Goal: Navigation & Orientation: Find specific page/section

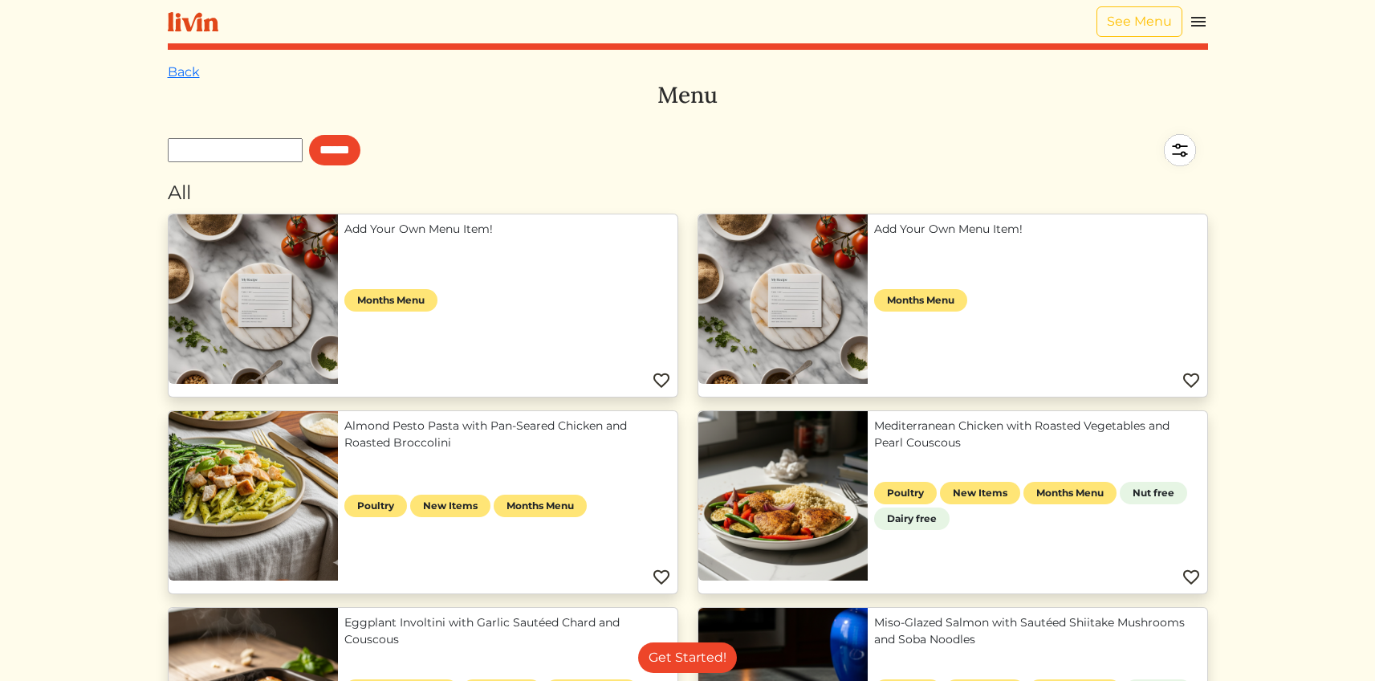
click at [411, 238] on link "Add Your Own Menu Item!" at bounding box center [507, 229] width 327 height 17
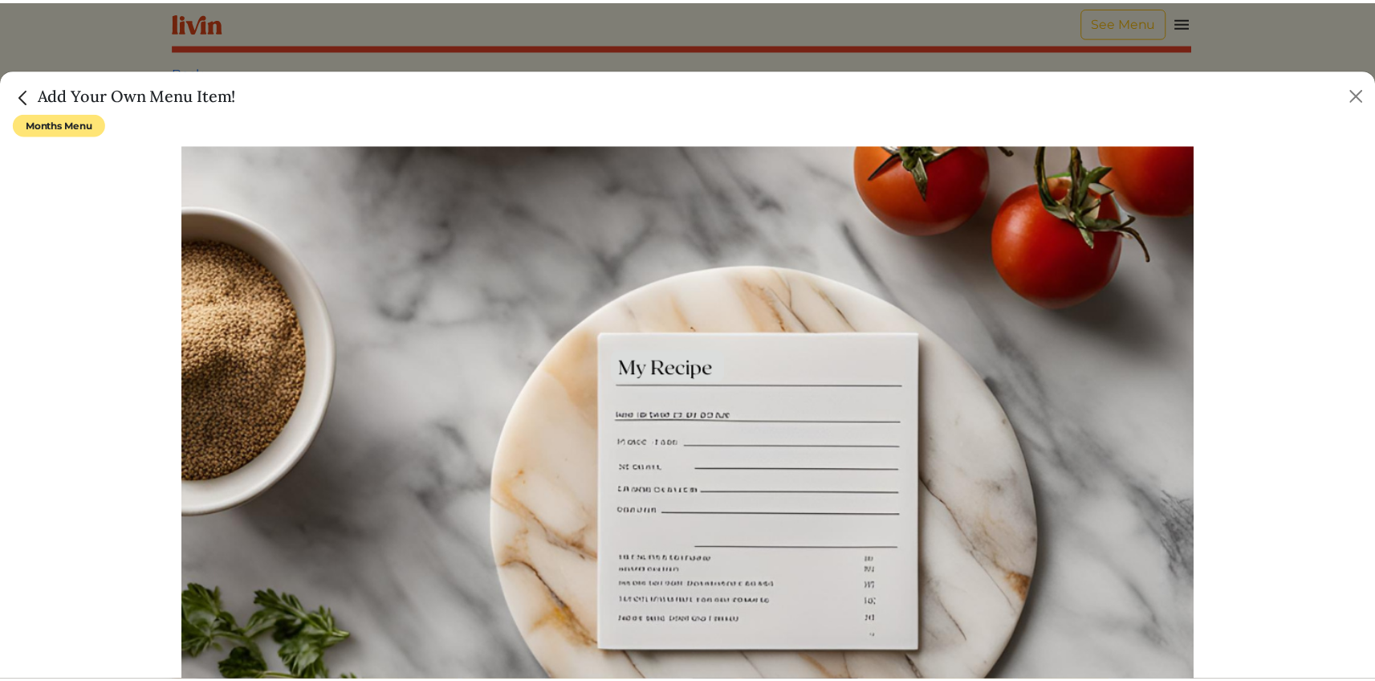
scroll to position [247, 0]
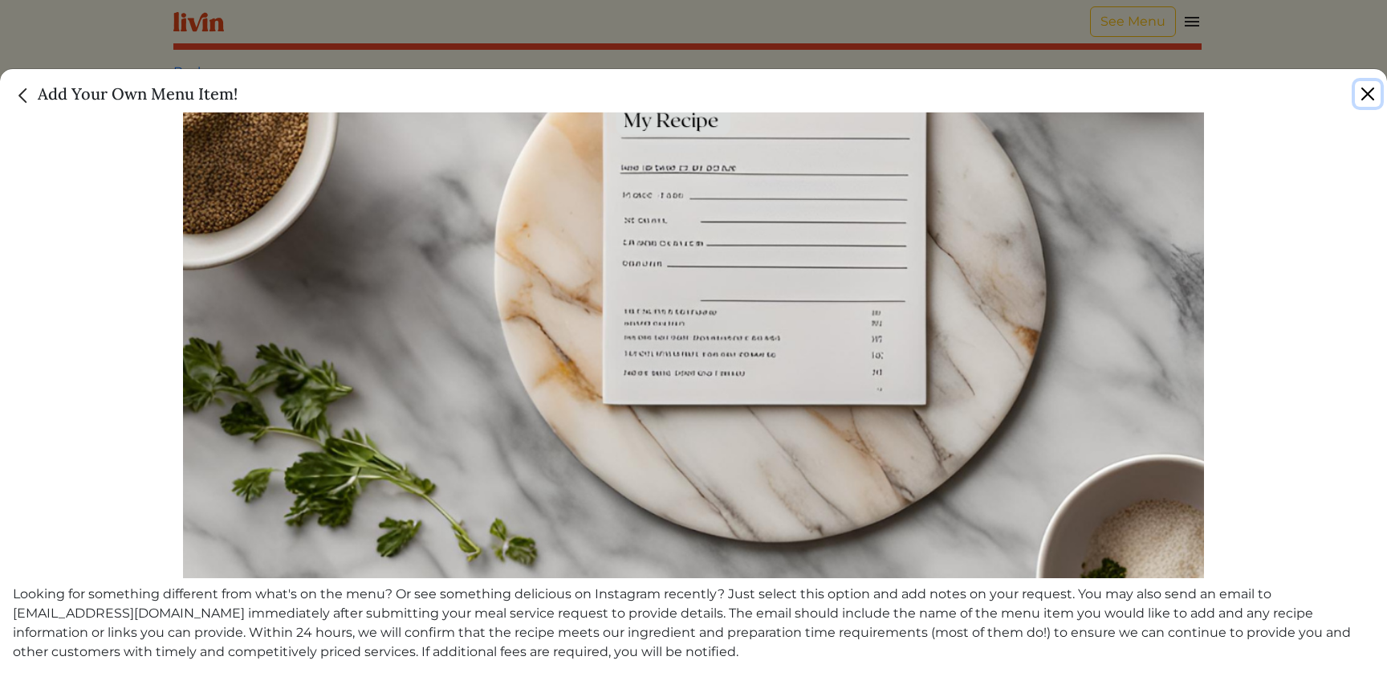
drag, startPoint x: 1357, startPoint y: 95, endPoint x: 1365, endPoint y: 92, distance: 8.4
click at [1358, 95] on button "Close" at bounding box center [1368, 94] width 26 height 26
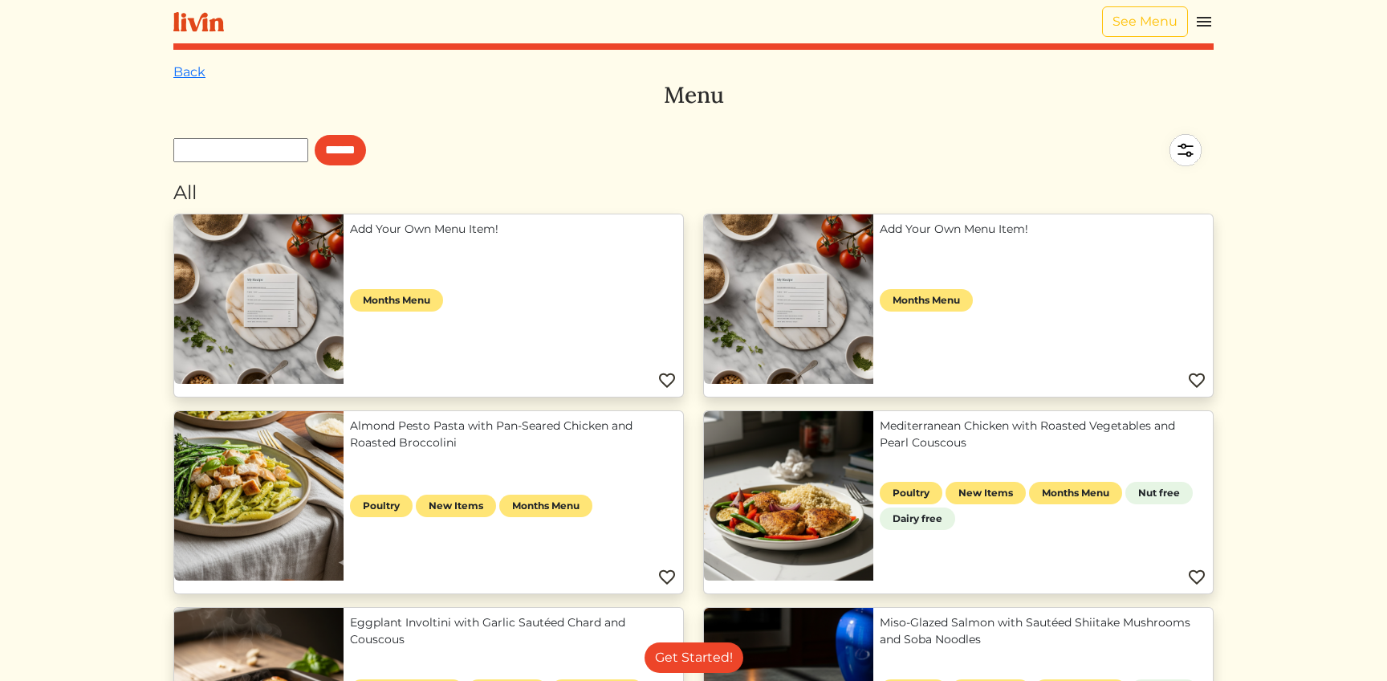
scroll to position [242, 0]
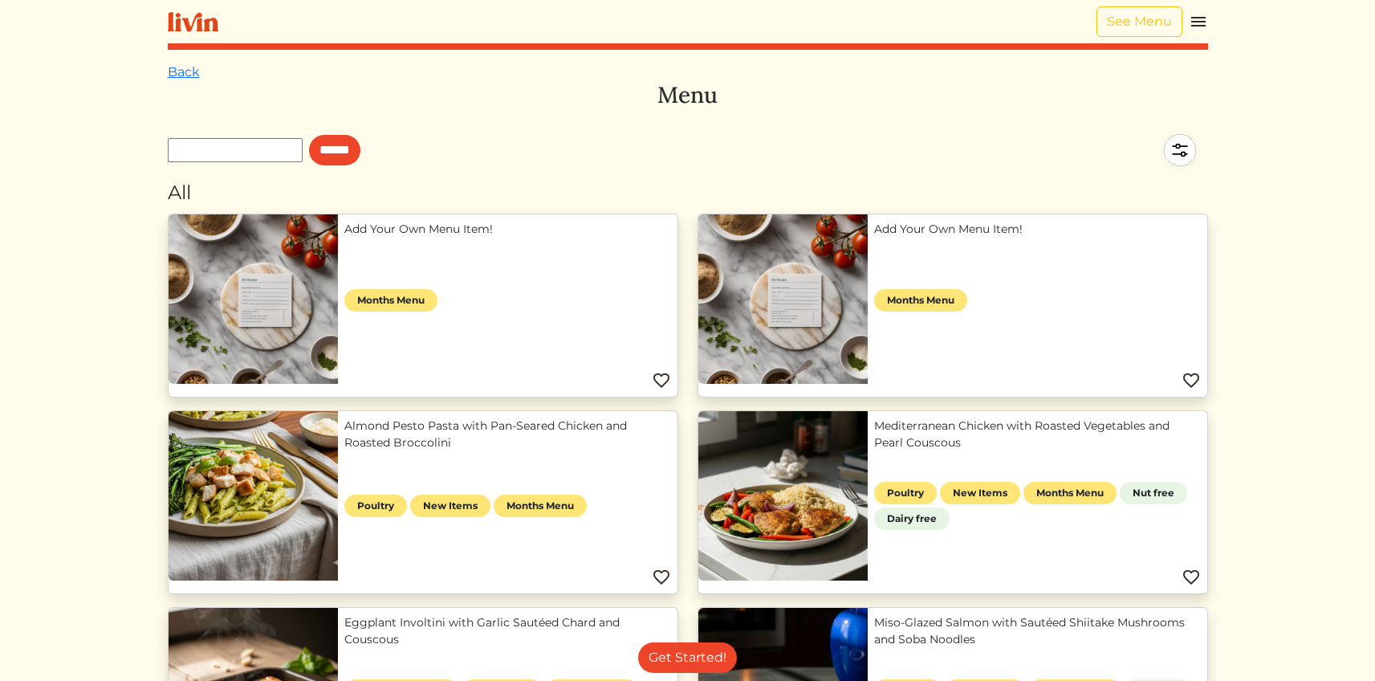
click at [405, 446] on link "Almond Pesto Pasta with Pan-Seared Chicken and Roasted Broccolini" at bounding box center [507, 434] width 327 height 34
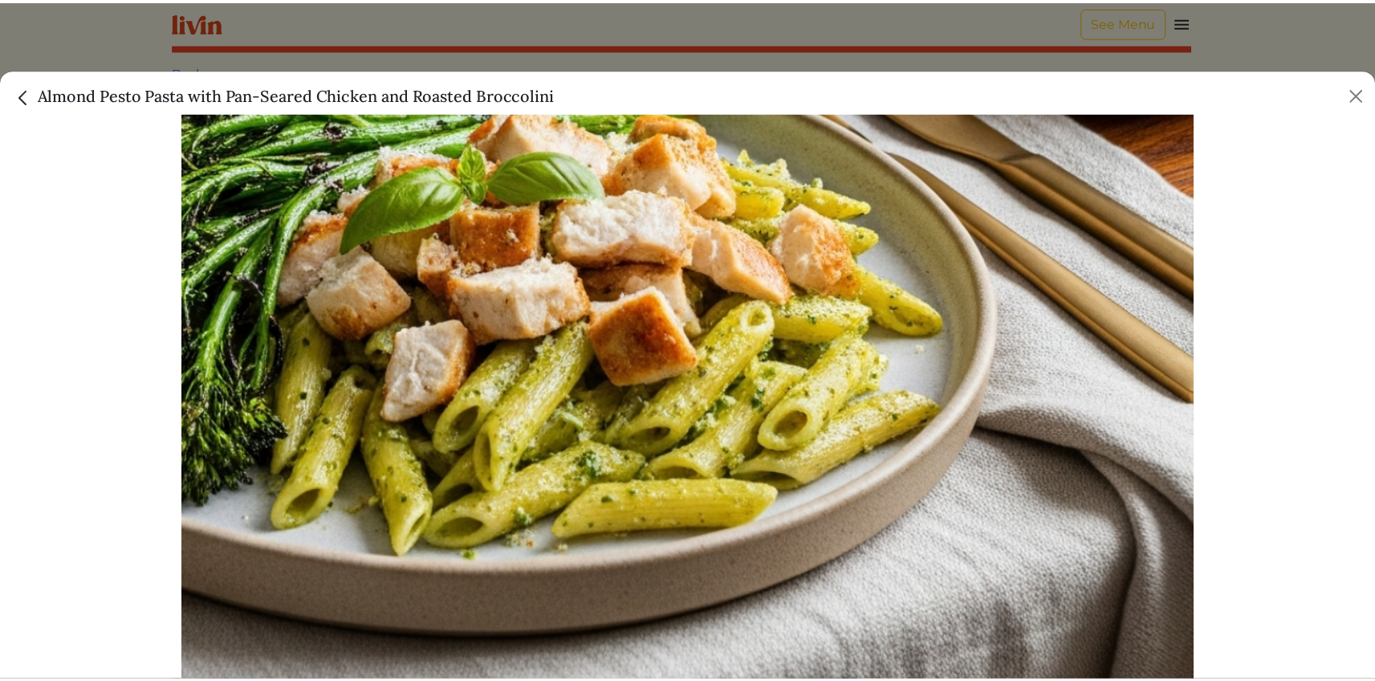
scroll to position [0, 0]
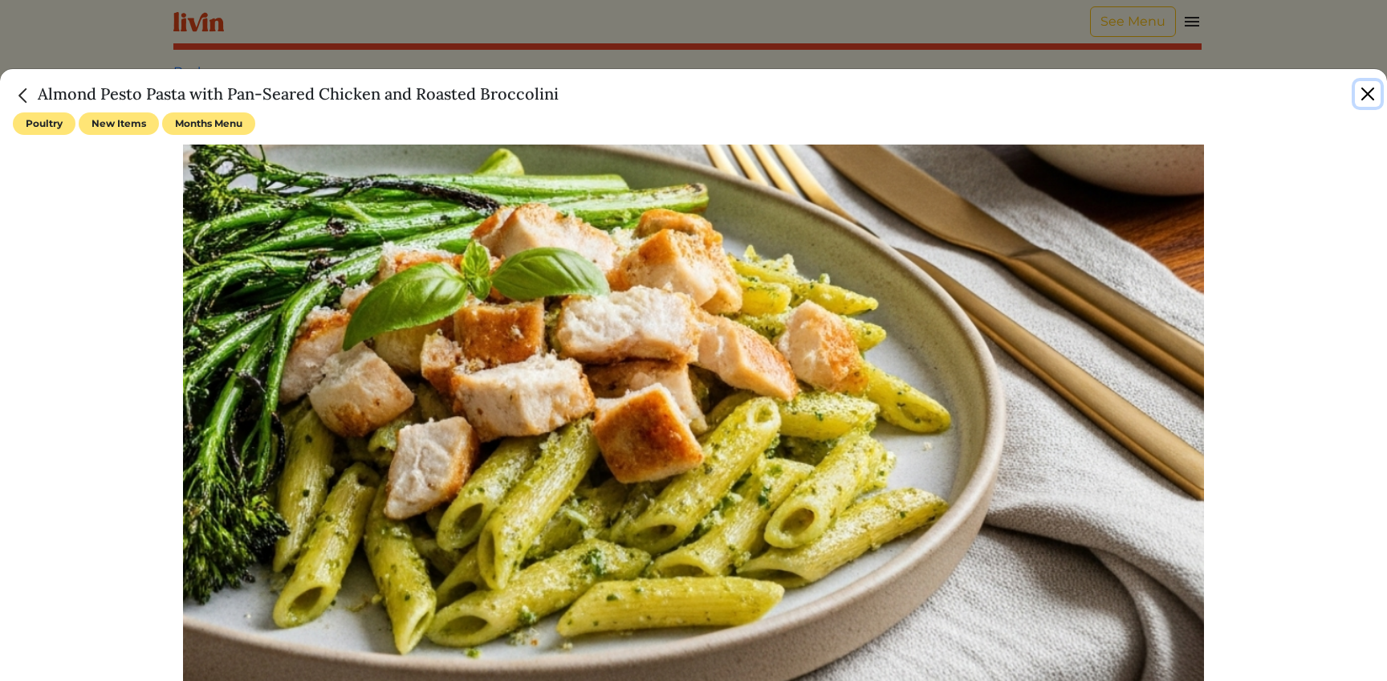
click at [1368, 96] on button "Close" at bounding box center [1368, 94] width 26 height 26
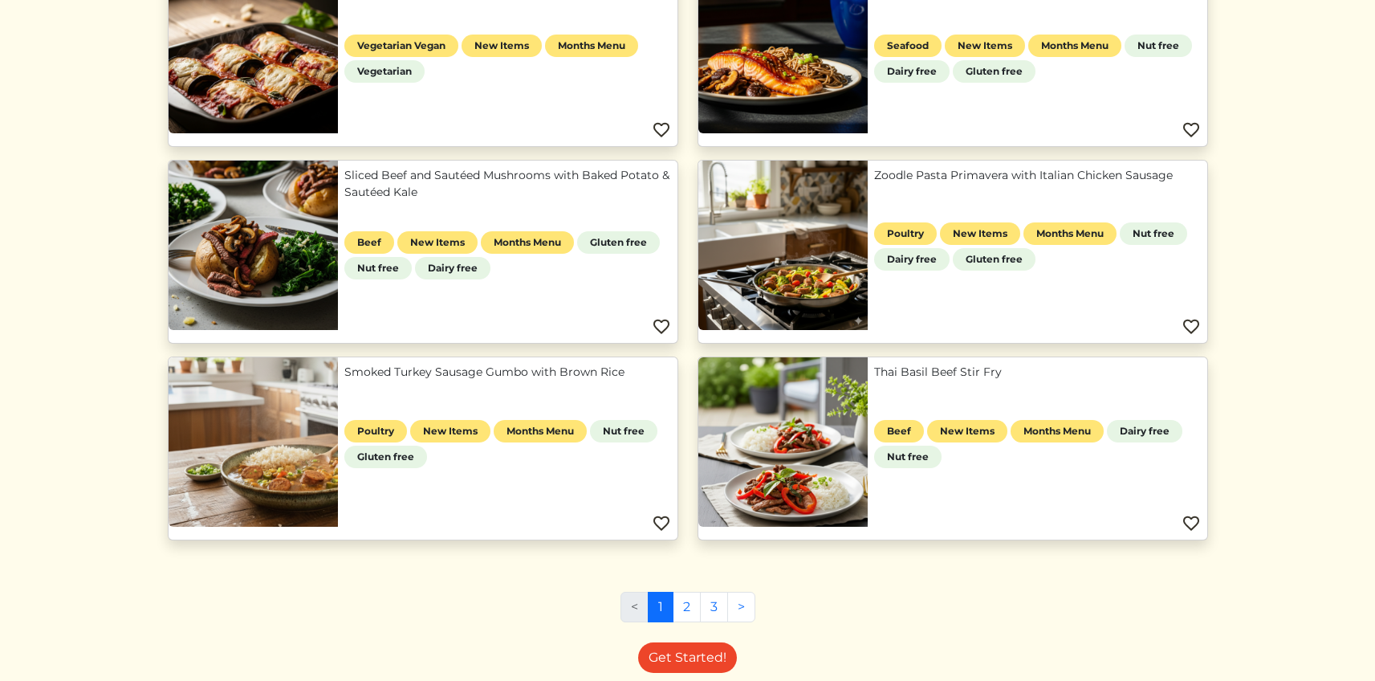
scroll to position [662, 0]
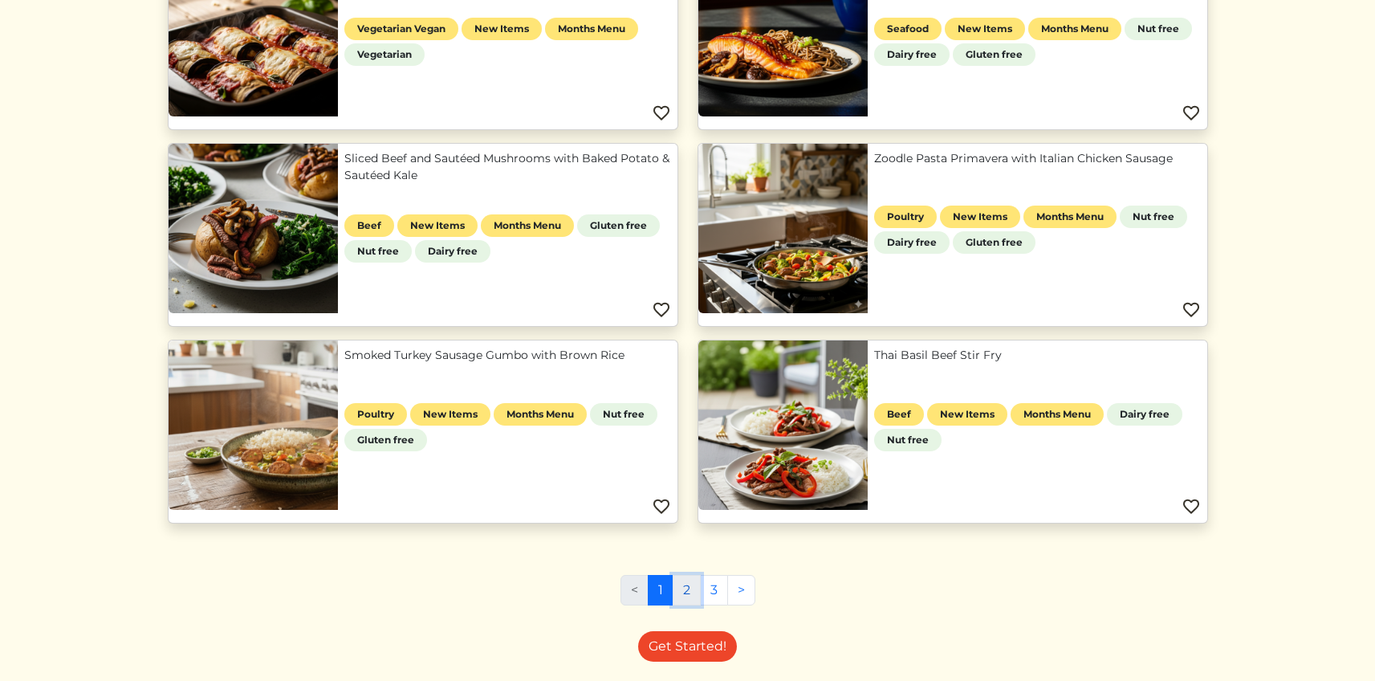
click at [685, 590] on link "2" at bounding box center [687, 590] width 28 height 31
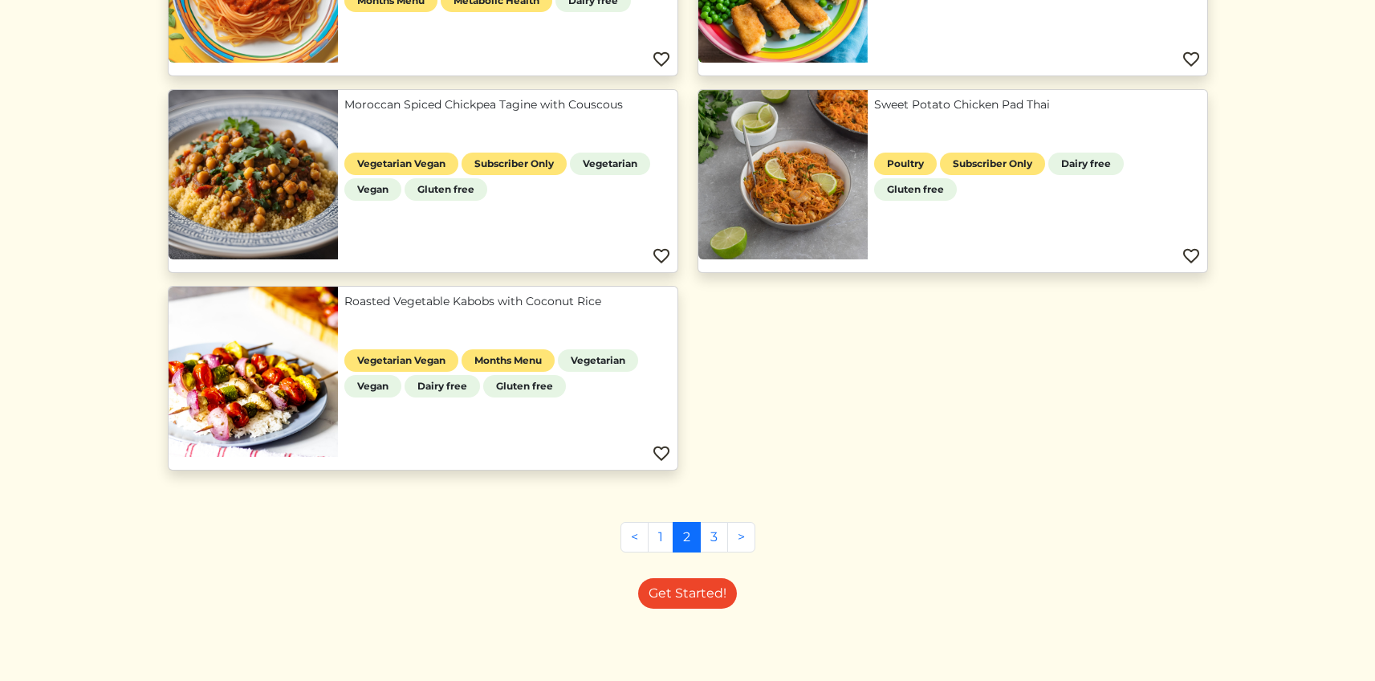
scroll to position [1506, 0]
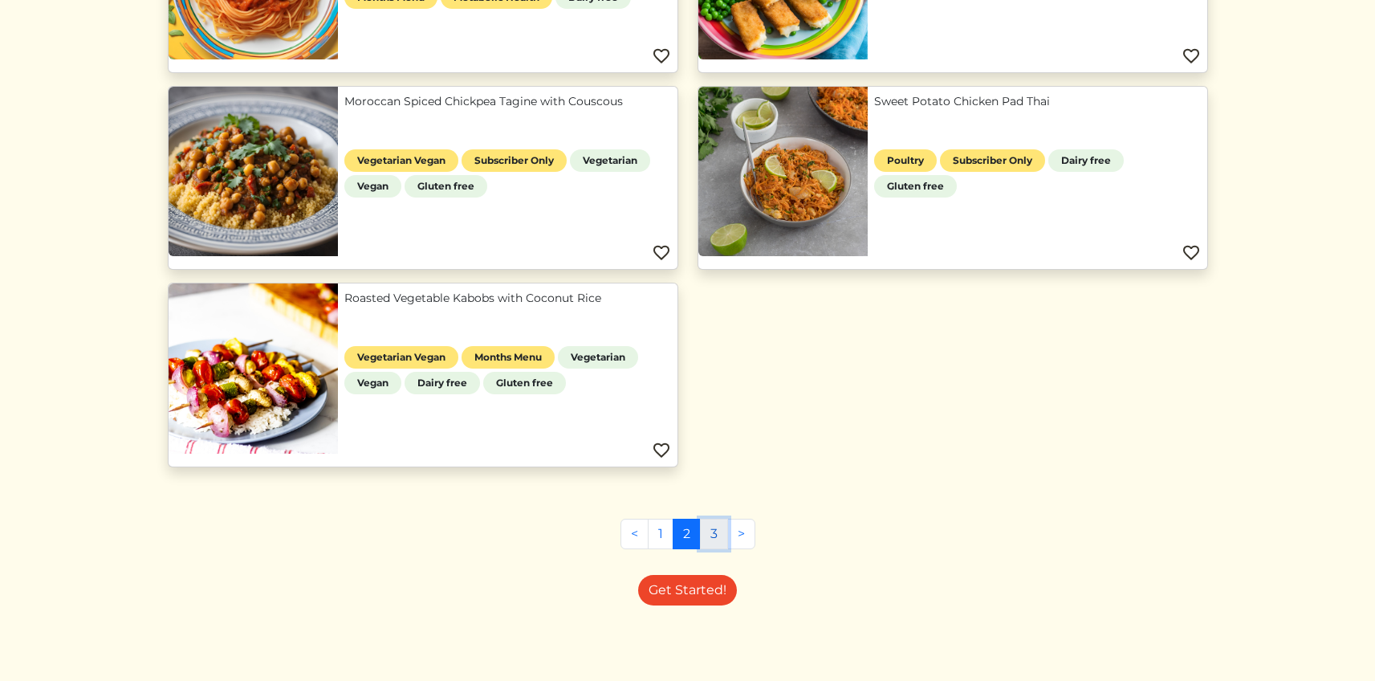
click at [719, 531] on link "3" at bounding box center [714, 534] width 28 height 31
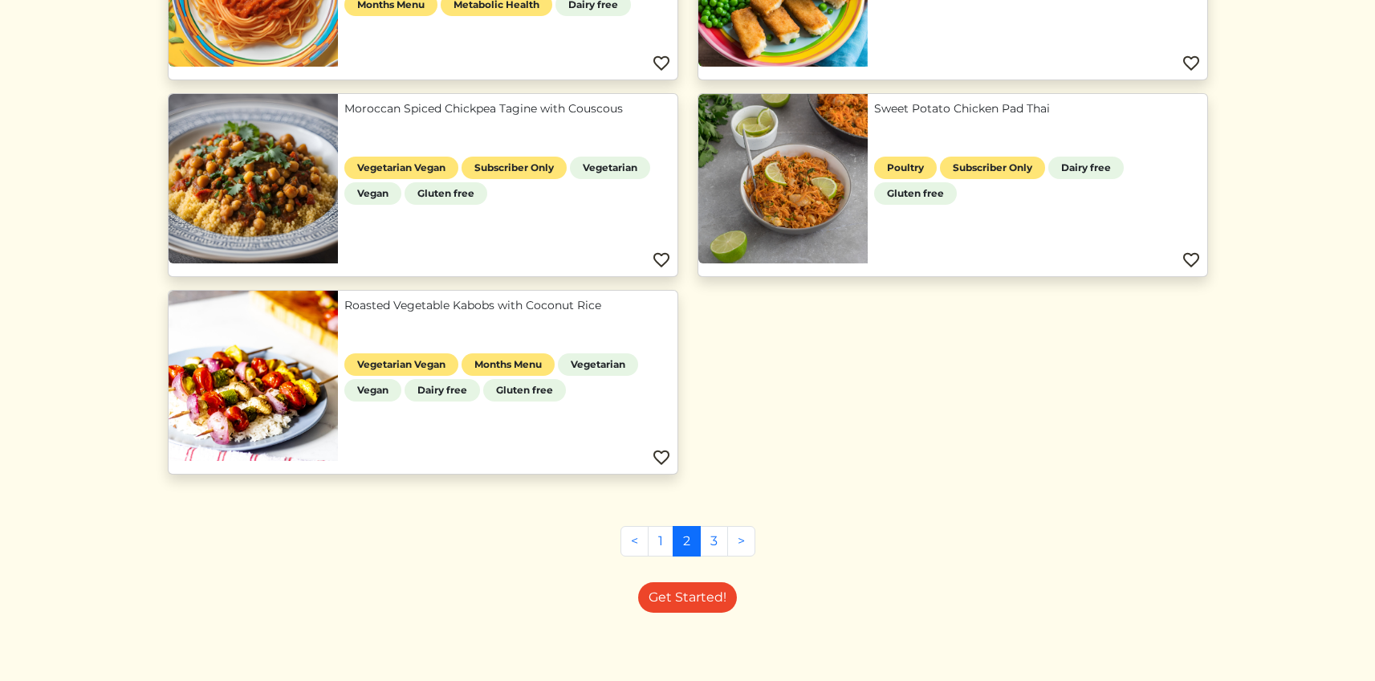
scroll to position [1506, 0]
